Goal: Information Seeking & Learning: Learn about a topic

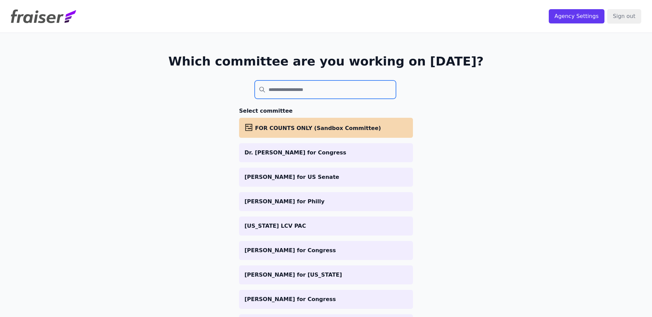
click at [281, 97] on input "search" at bounding box center [325, 89] width 141 height 18
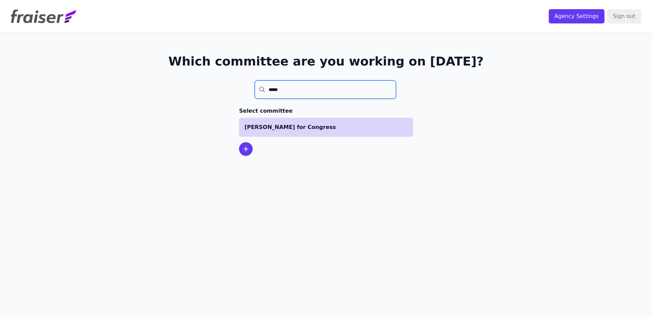
type input "*****"
click at [284, 124] on p "[PERSON_NAME] for Congress" at bounding box center [326, 127] width 163 height 8
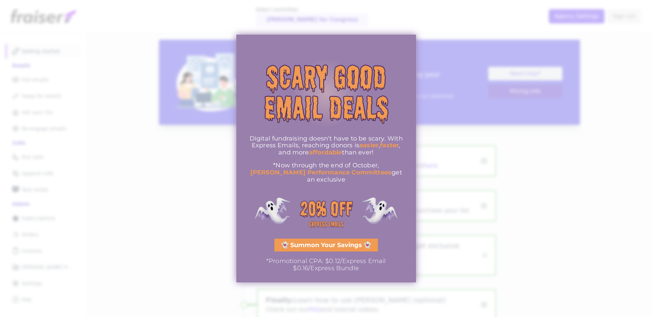
click at [539, 147] on div at bounding box center [326, 158] width 652 height 317
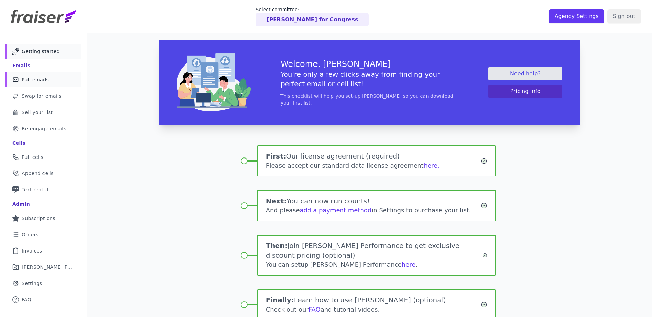
click at [44, 82] on span "Pull emails" at bounding box center [35, 79] width 27 height 7
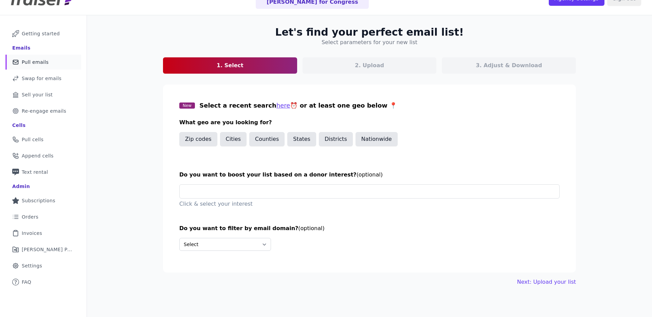
scroll to position [16, 0]
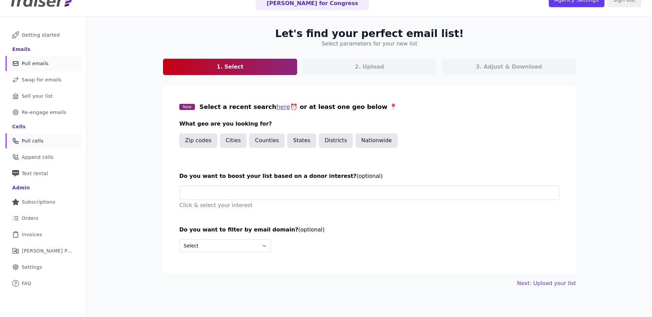
click at [46, 144] on link "Phone Icon Outline of a phone Pull cells" at bounding box center [43, 140] width 76 height 15
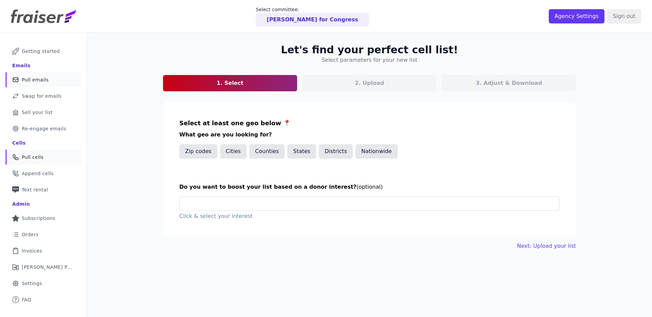
click at [26, 78] on span "Pull emails" at bounding box center [35, 79] width 27 height 7
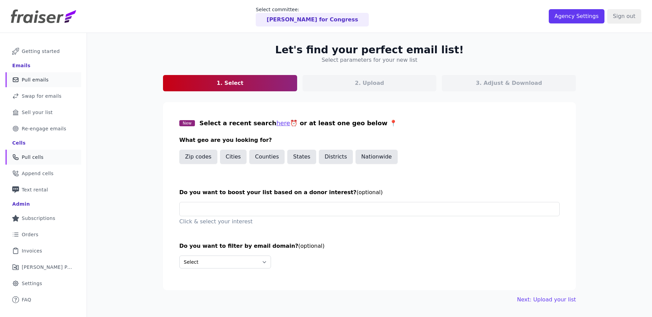
click at [57, 155] on link "Phone Icon Outline of a phone Pull cells" at bounding box center [43, 157] width 76 height 15
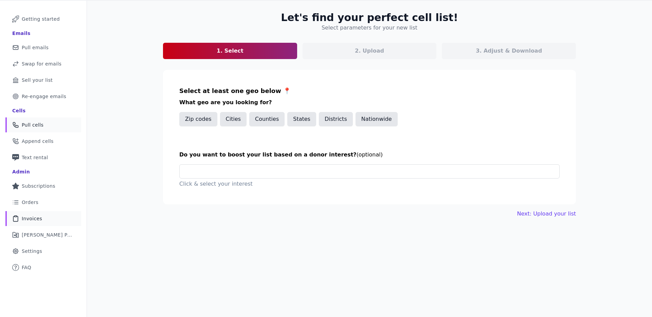
scroll to position [33, 0]
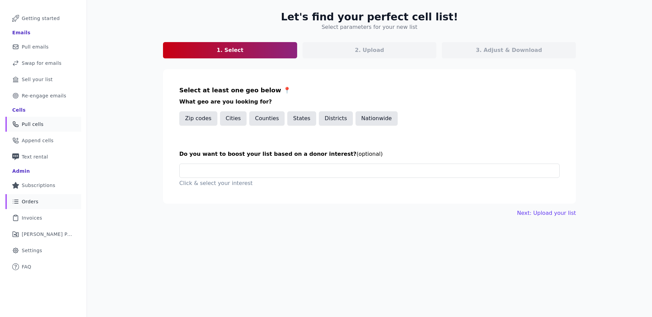
click at [35, 201] on span "Orders" at bounding box center [30, 201] width 17 height 7
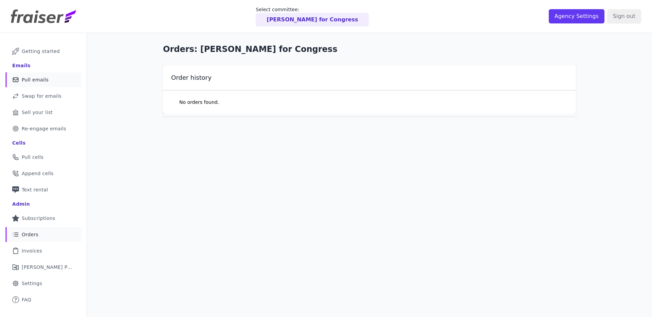
click at [49, 81] on link "Mail Icon Outline of a mail envelope Pull emails" at bounding box center [43, 79] width 76 height 15
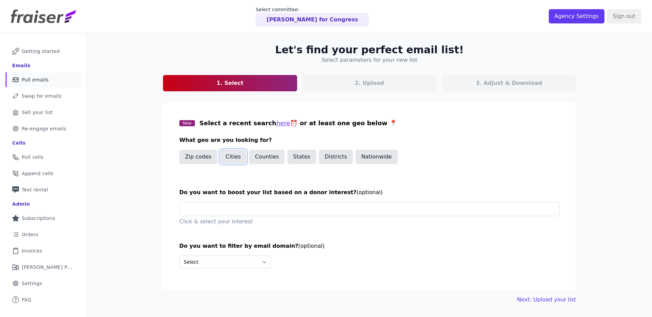
click at [238, 160] on button "Cities" at bounding box center [233, 157] width 27 height 14
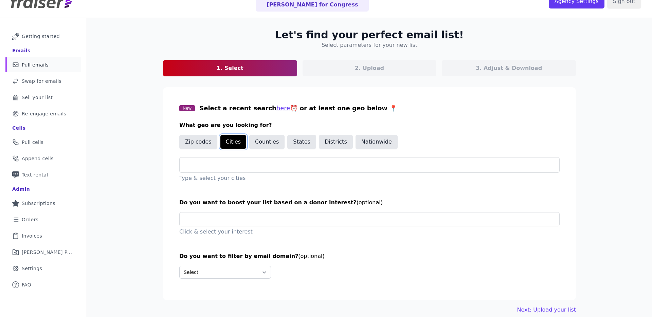
scroll to position [19, 0]
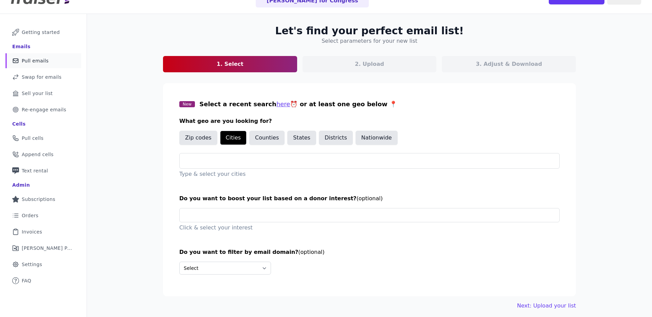
click at [242, 169] on div "Type & select your cities" at bounding box center [369, 165] width 380 height 25
click at [242, 155] on div at bounding box center [372, 160] width 374 height 15
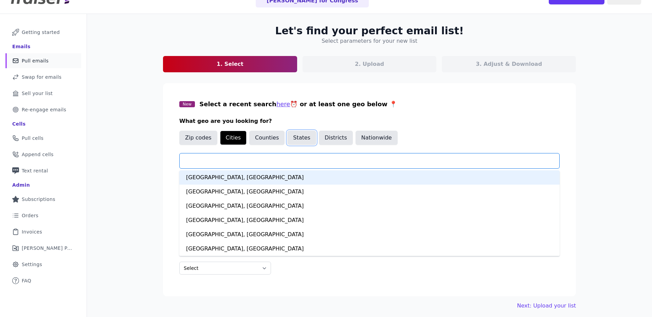
click at [300, 136] on button "States" at bounding box center [301, 138] width 29 height 14
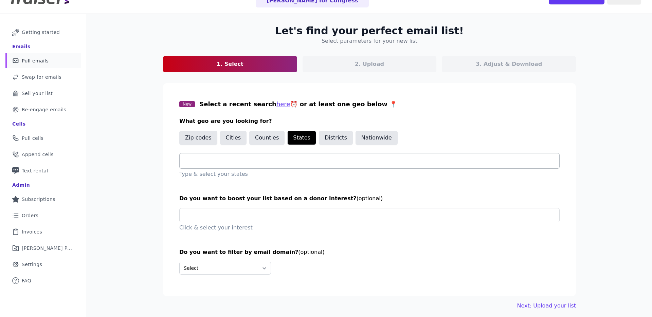
click at [244, 163] on input "text" at bounding box center [372, 161] width 374 height 8
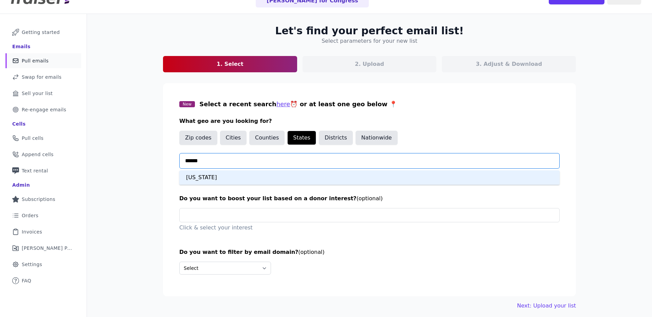
type input "*******"
click at [232, 176] on div "[US_STATE]" at bounding box center [369, 177] width 380 height 14
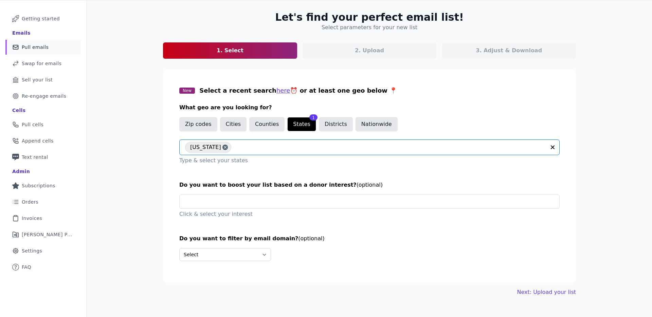
scroll to position [33, 0]
click at [32, 264] on link "Mail Icon Outline of a question FAQ" at bounding box center [43, 266] width 76 height 15
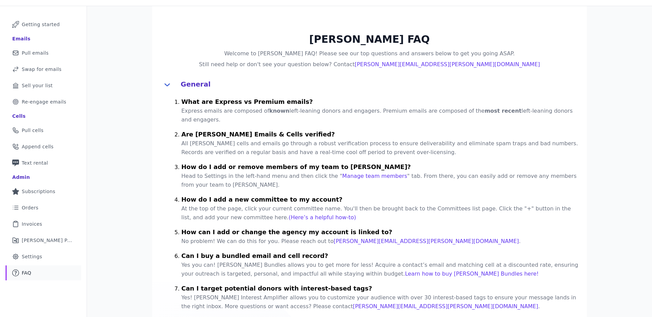
scroll to position [37, 0]
